Goal: Book appointment/travel/reservation

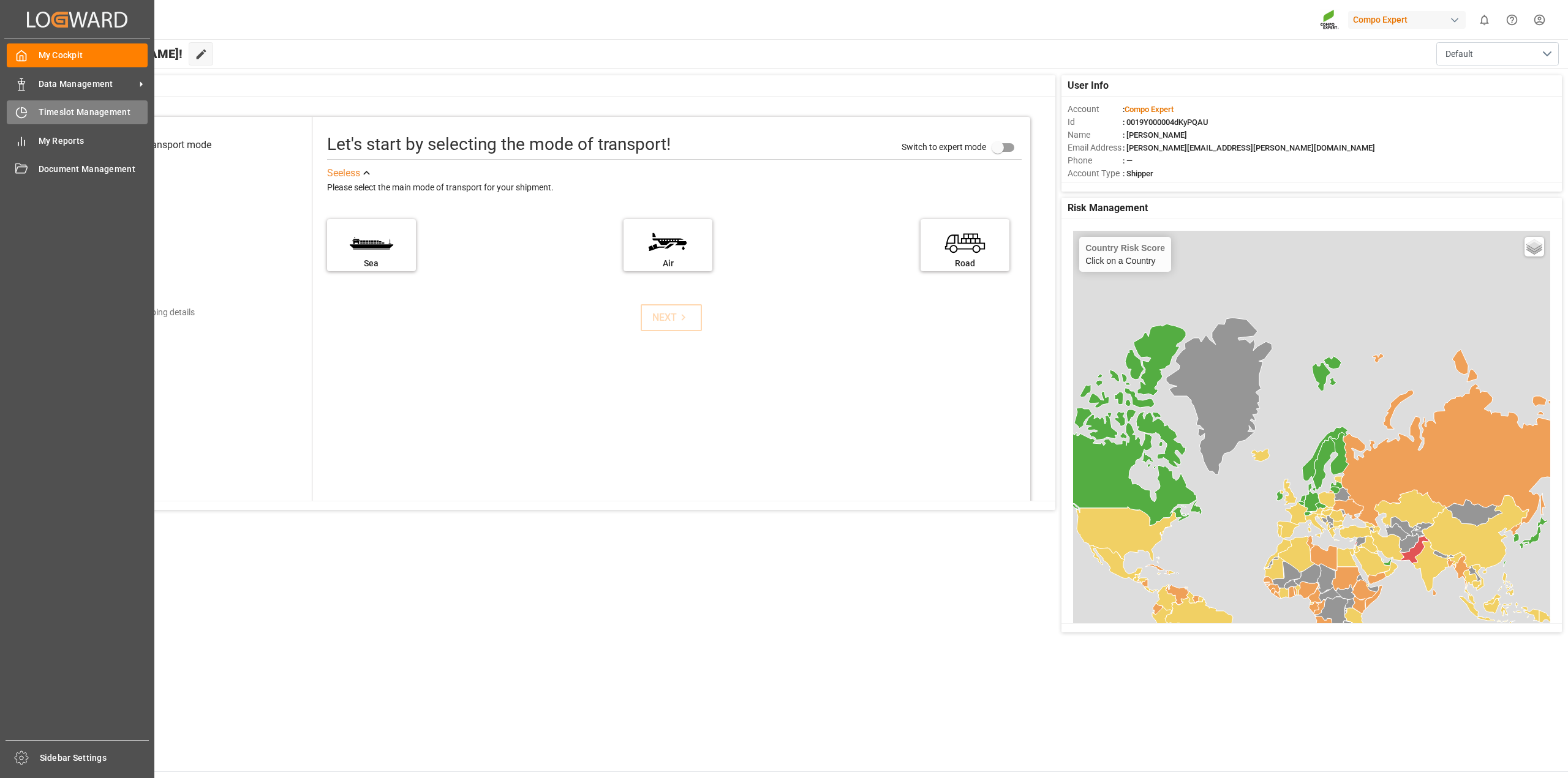
click at [51, 105] on div "Timeslot Management Timeslot Management" at bounding box center [77, 112] width 141 height 24
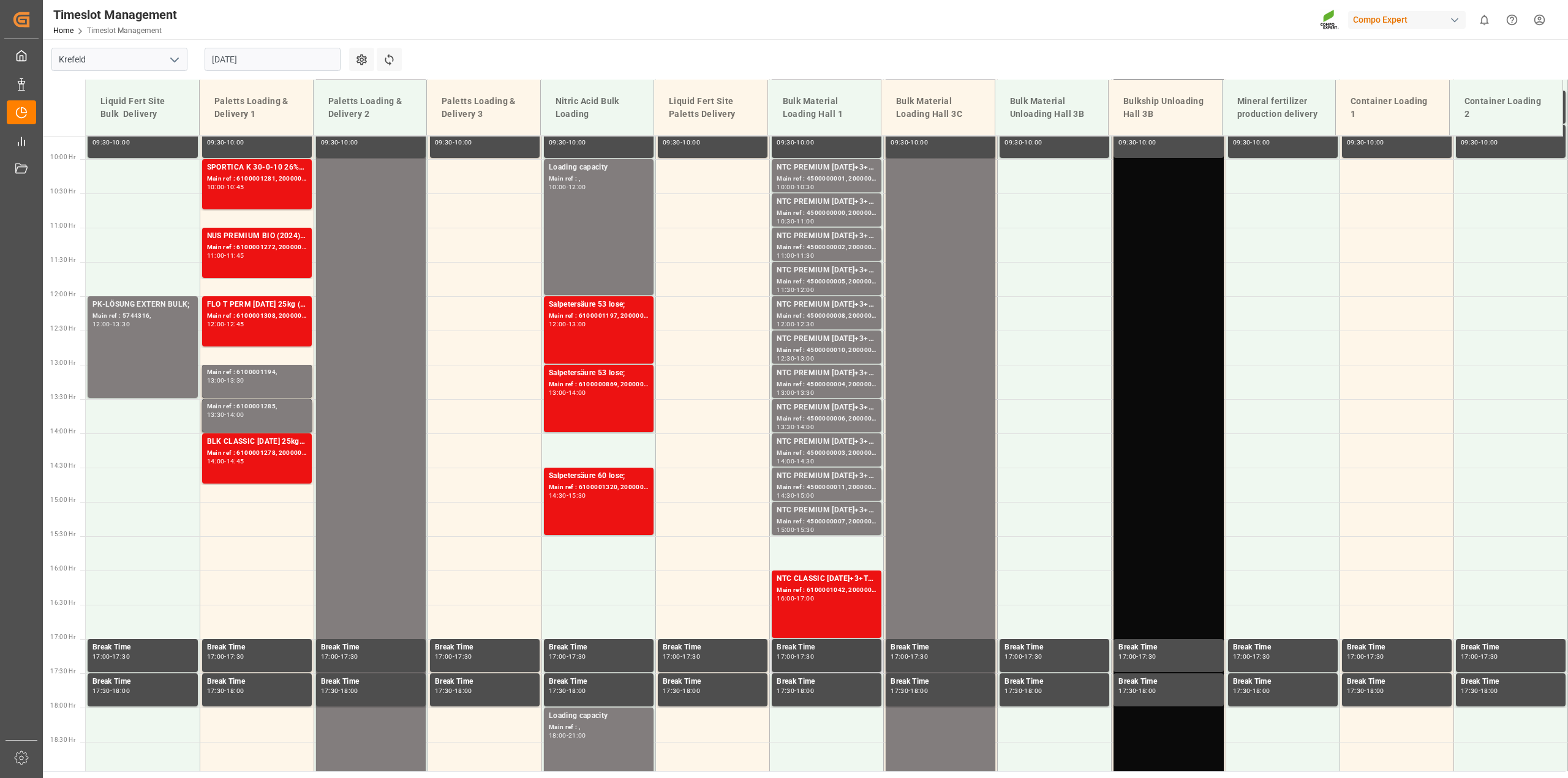
scroll to position [676, 0]
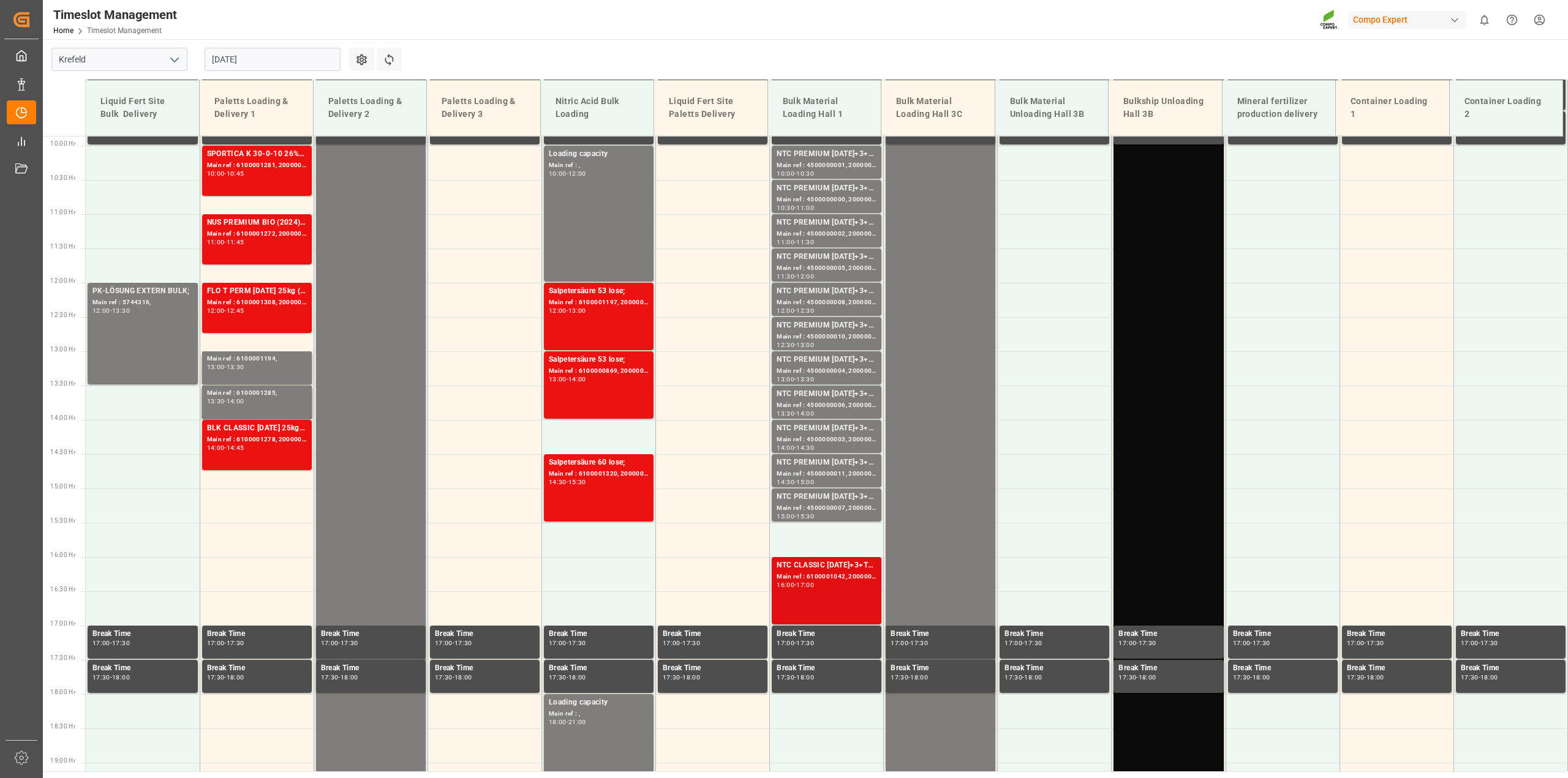
click at [864, 566] on div "NTC CLASSIC [DATE]+3+TE BULK;" at bounding box center [827, 566] width 100 height 13
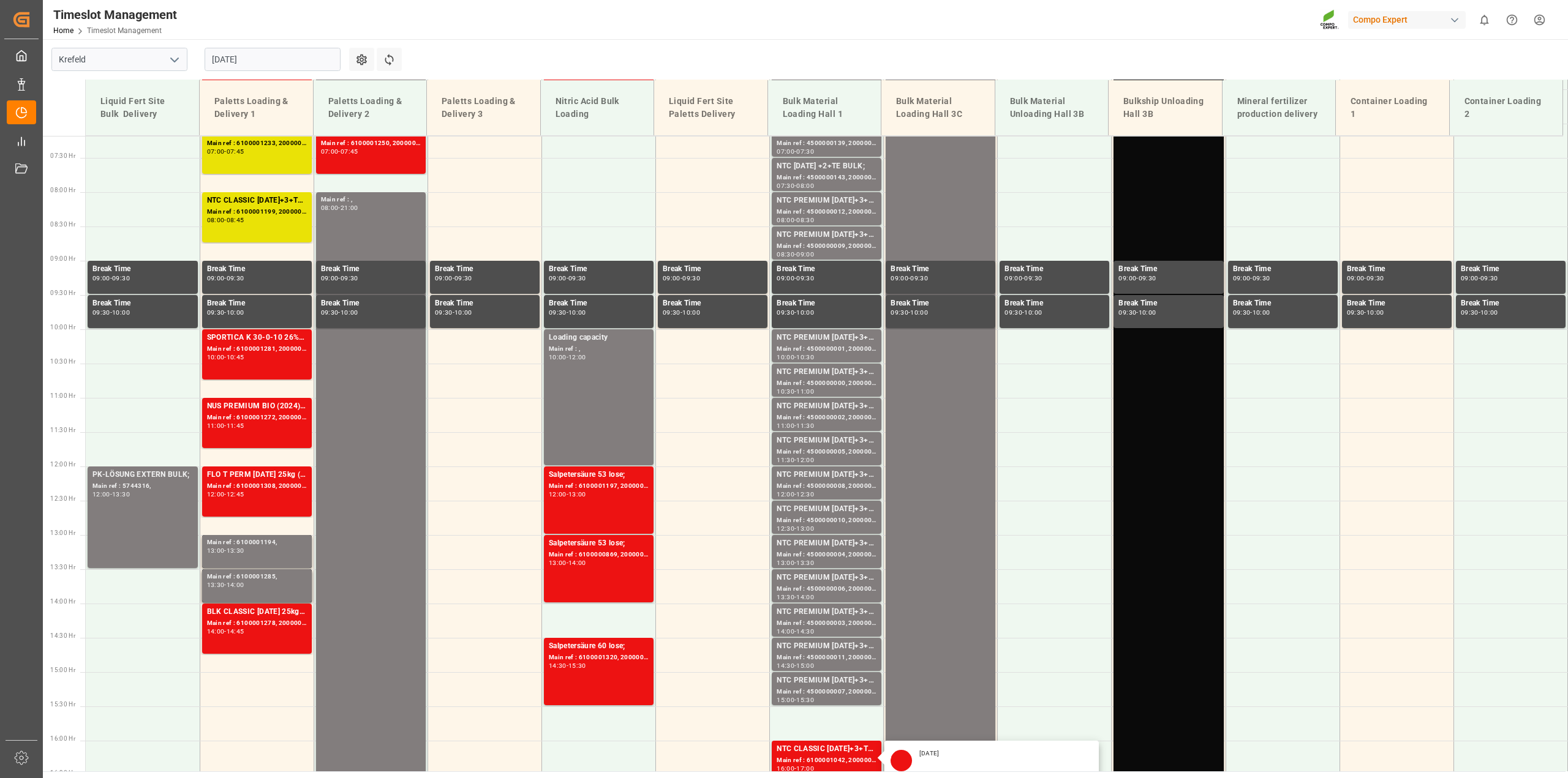
scroll to position [370, 0]
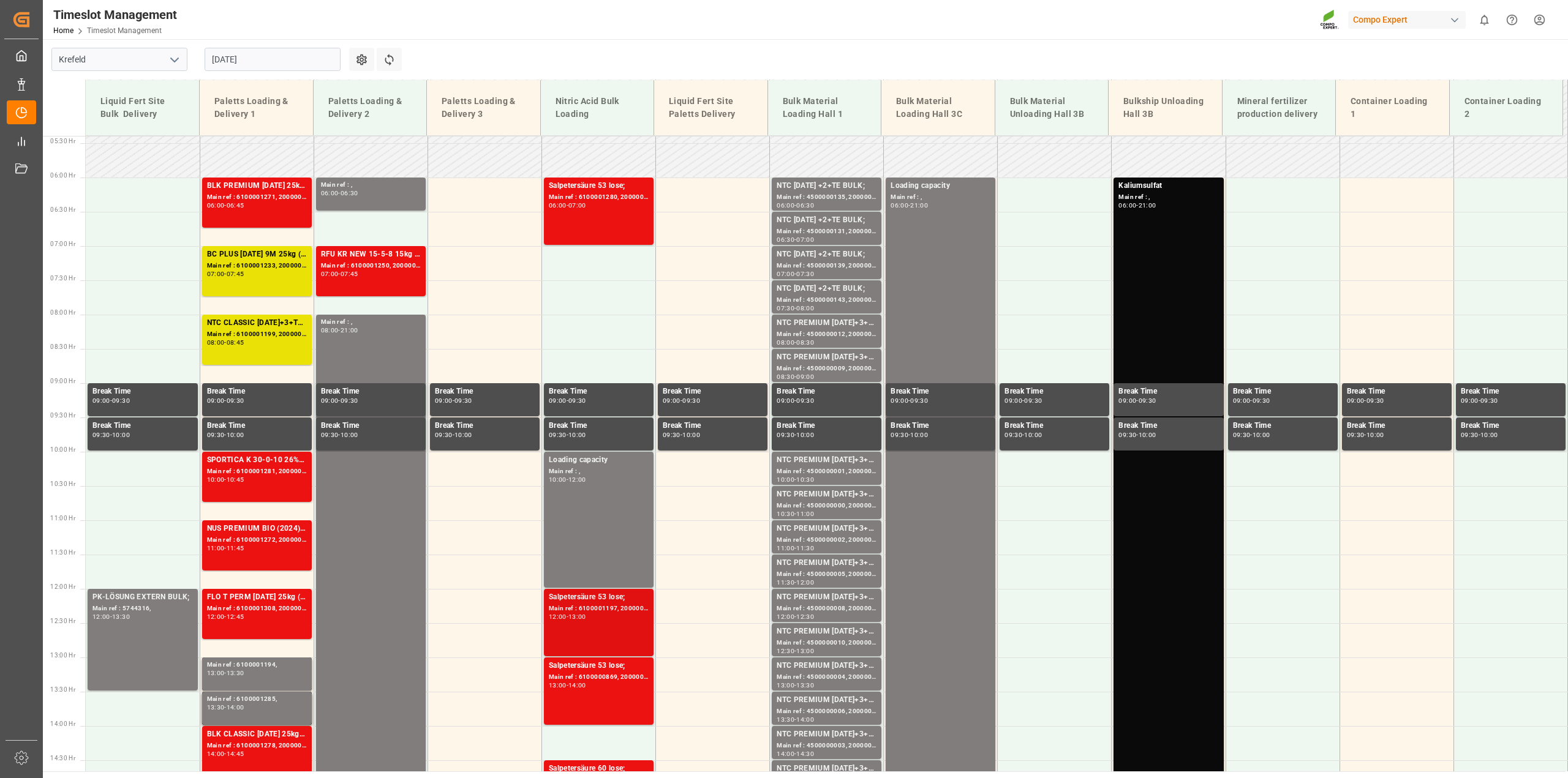
click at [619, 602] on div "Salpetersäure 53 lose;" at bounding box center [598, 598] width 100 height 13
click at [605, 675] on div "Main ref : 6100000869, 2000000889;" at bounding box center [598, 677] width 100 height 10
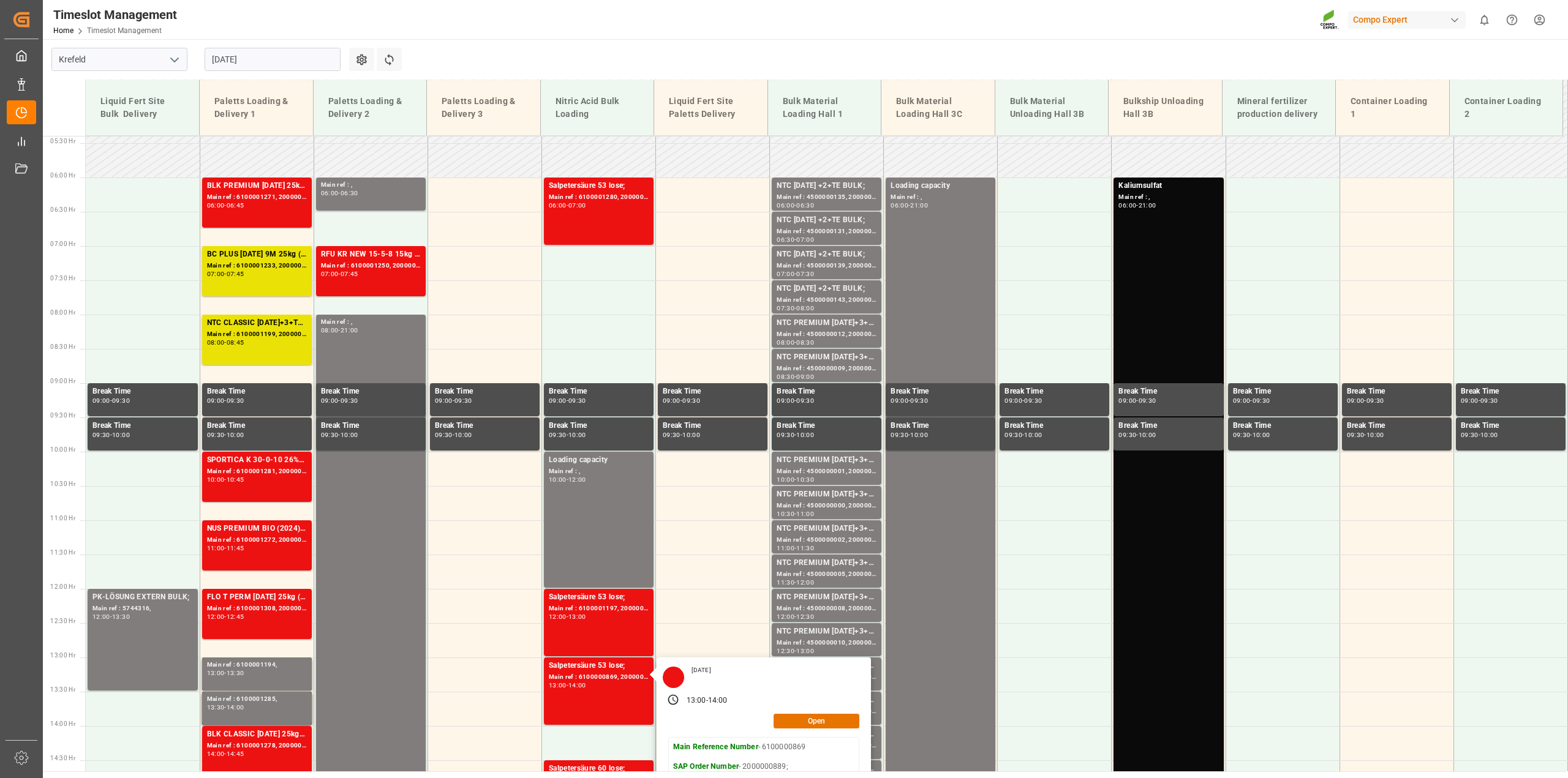
scroll to position [554, 0]
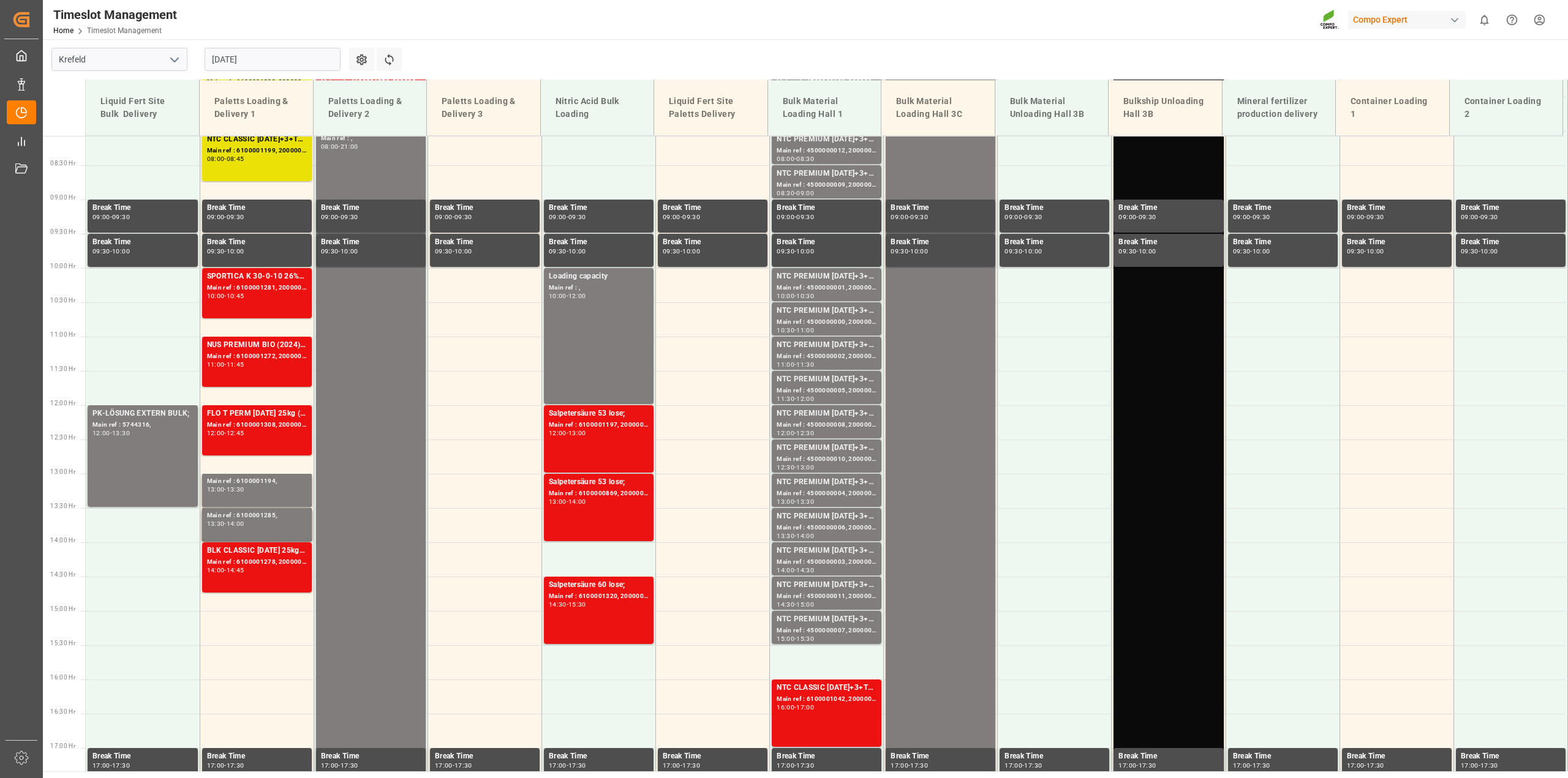
click at [612, 598] on div "Main ref : 6100001320, 2000001144;" at bounding box center [598, 596] width 100 height 10
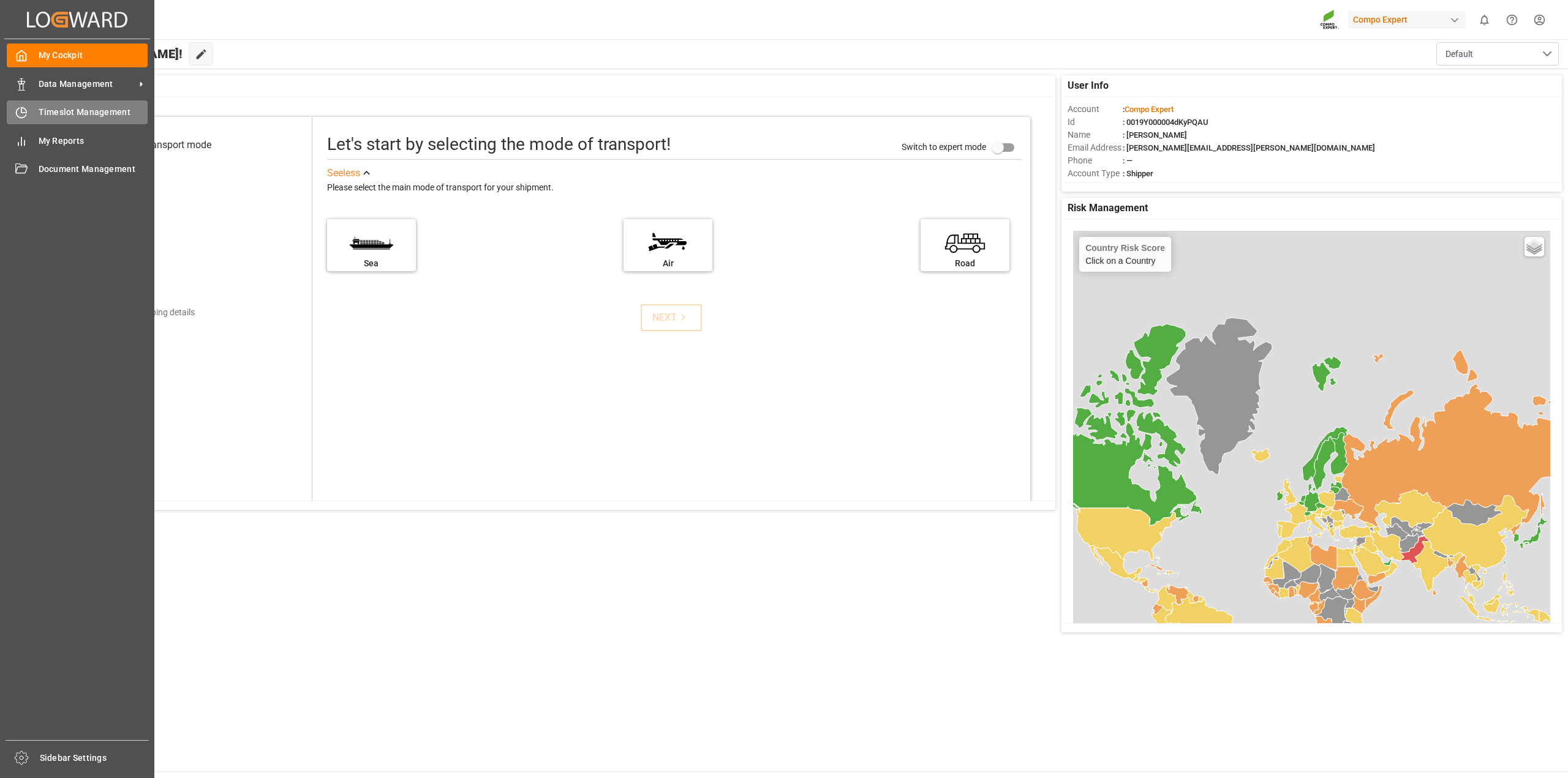
click at [97, 120] on div "Timeslot Management Timeslot Management" at bounding box center [77, 112] width 141 height 24
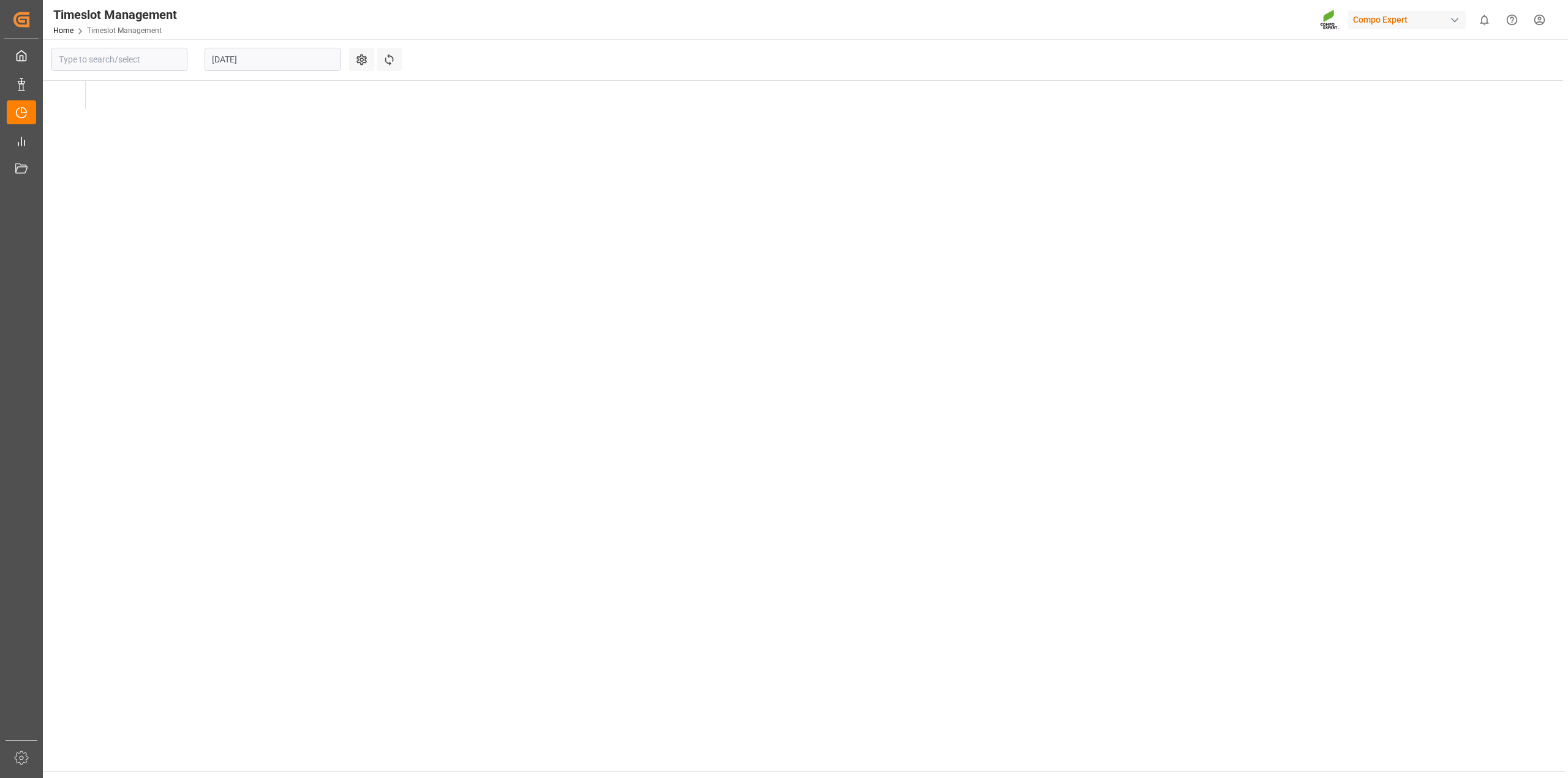
type input "Krefeld"
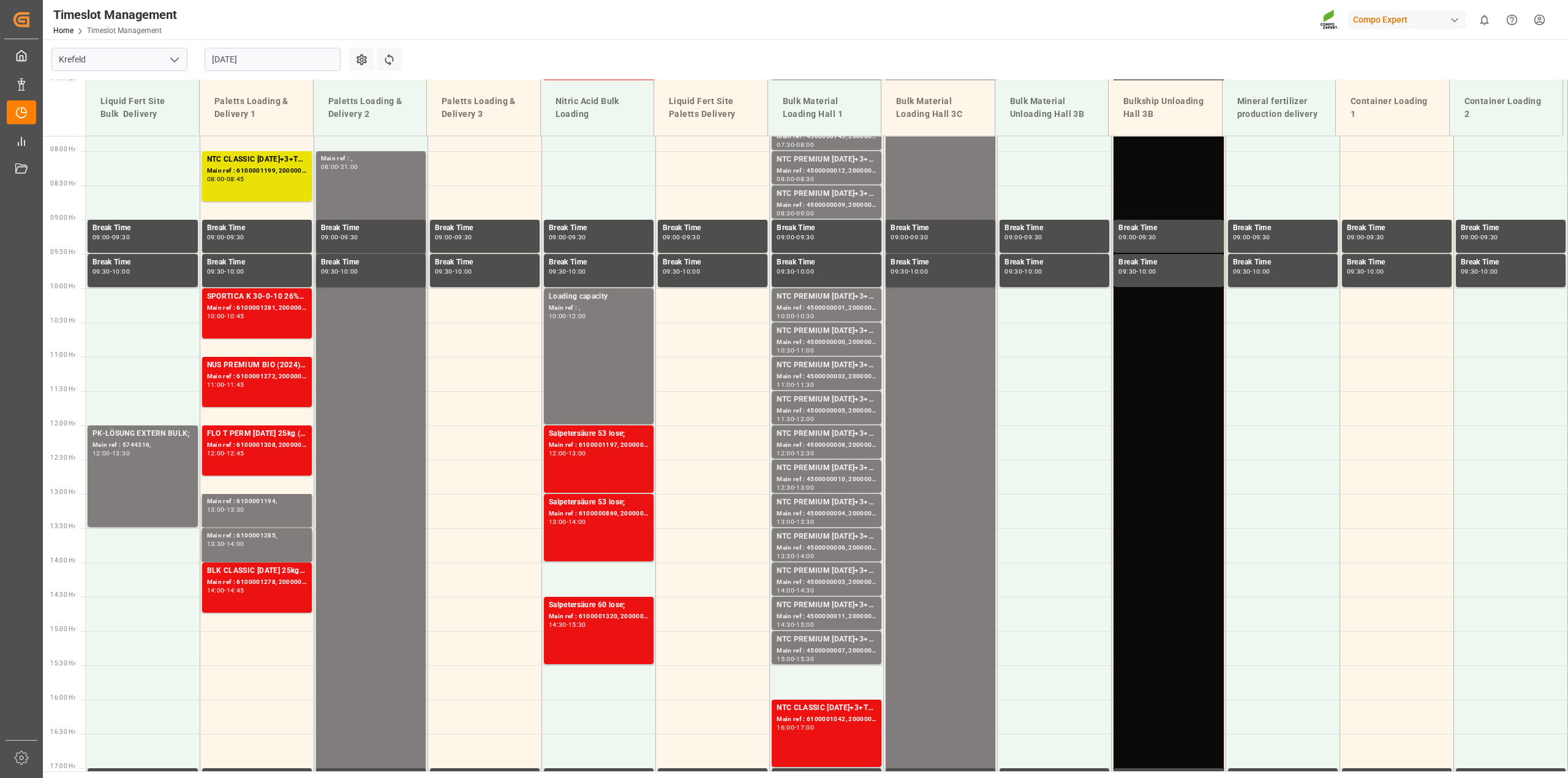
scroll to position [554, 0]
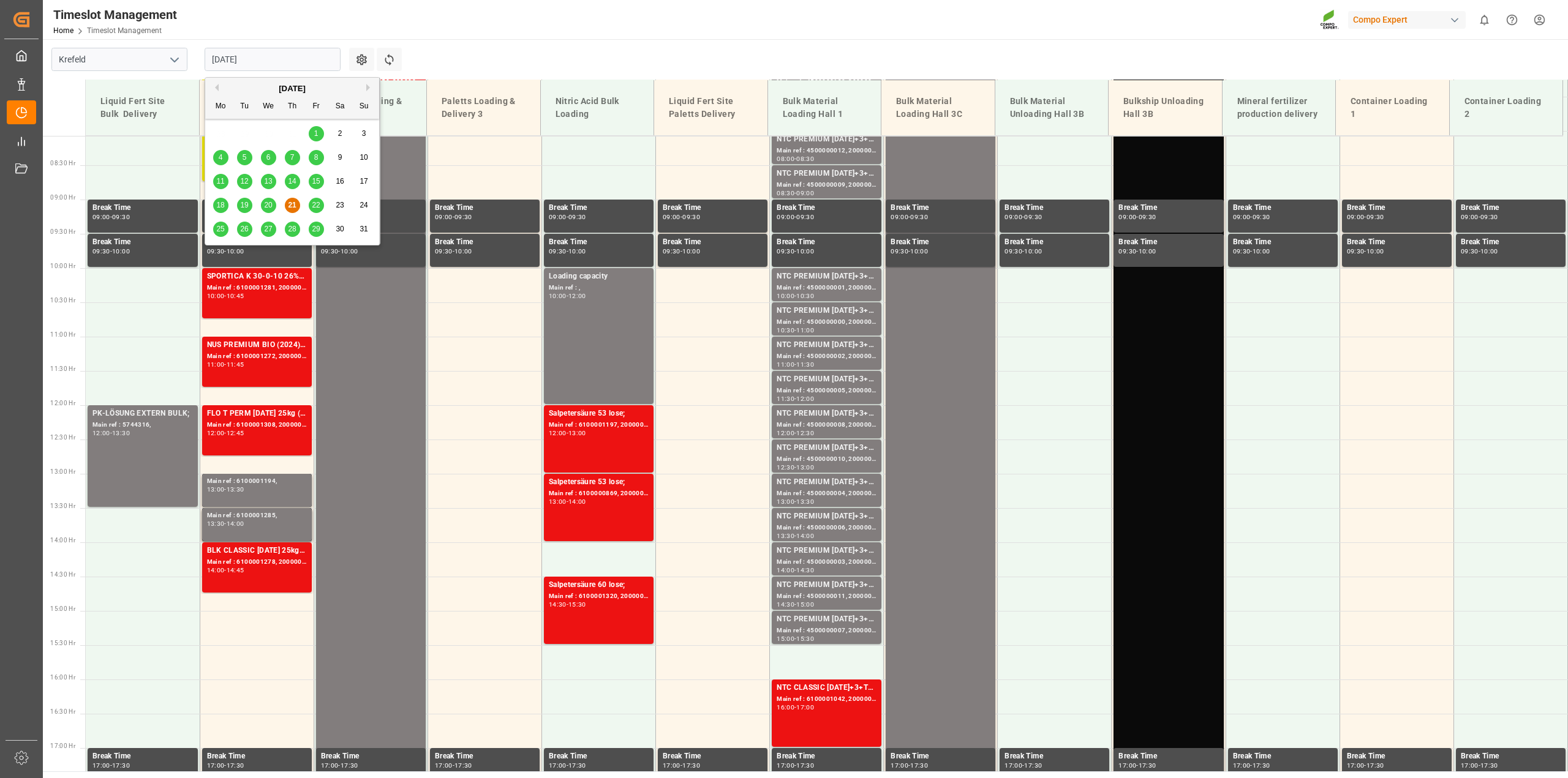
click at [312, 58] on input "[DATE]" at bounding box center [272, 60] width 136 height 24
click at [313, 208] on span "22" at bounding box center [316, 205] width 8 height 9
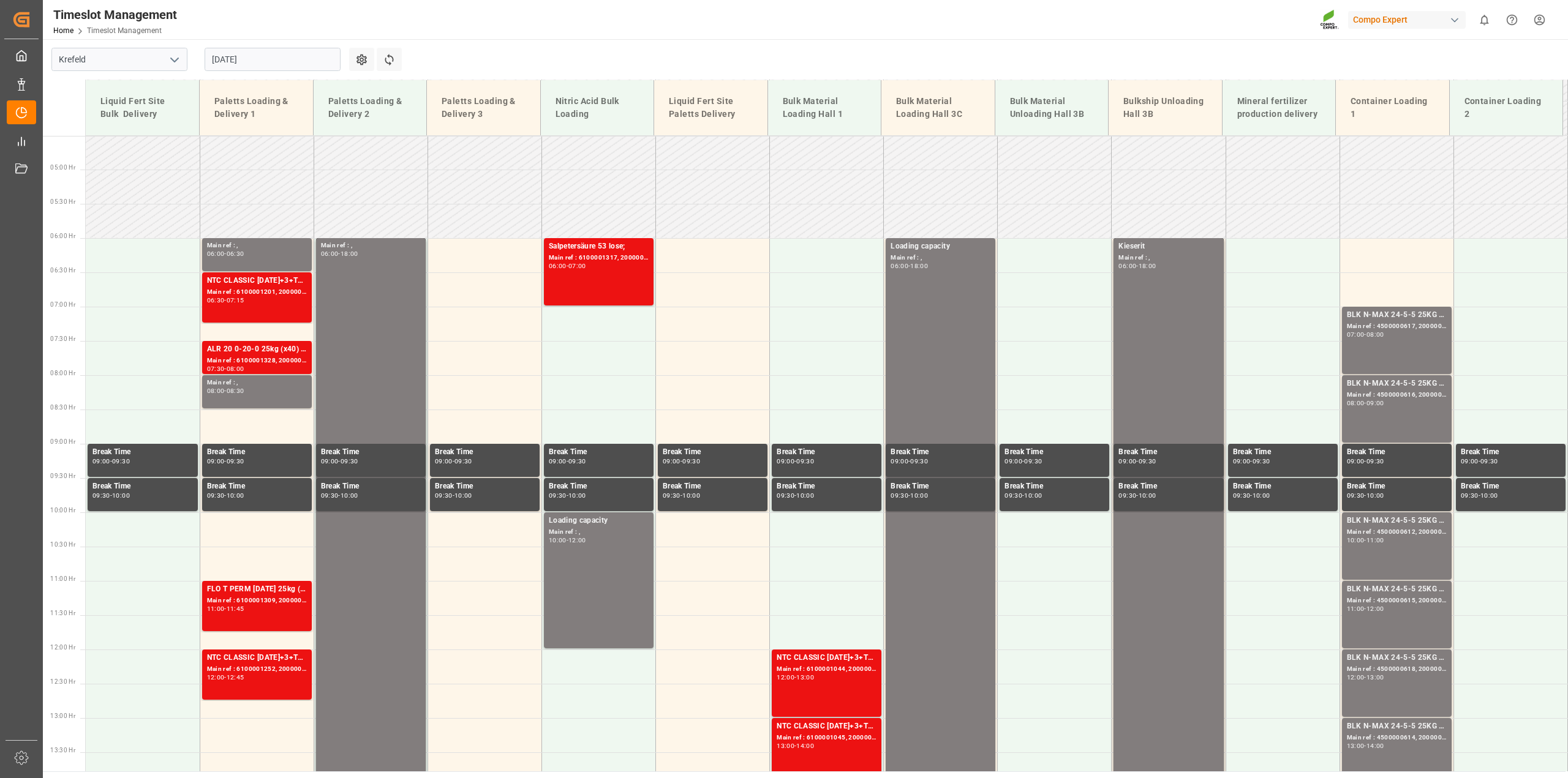
scroll to position [308, 0]
click at [576, 258] on div "Main ref : 6100001317, 2000001149;" at bounding box center [598, 258] width 100 height 10
